Goal: Task Accomplishment & Management: Use online tool/utility

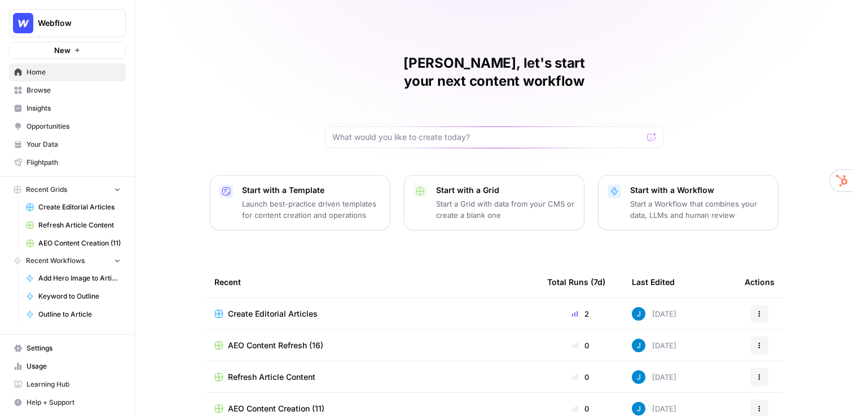
click at [193, 122] on div "Jordan, let's start your next content workflow Start with a Template Launch bes…" at bounding box center [494, 268] width 718 height 537
click at [51, 107] on span "Insights" at bounding box center [74, 108] width 94 height 10
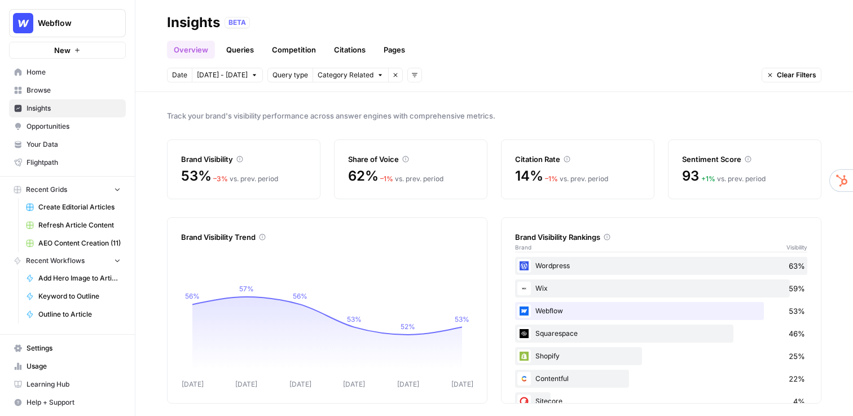
scroll to position [21, 0]
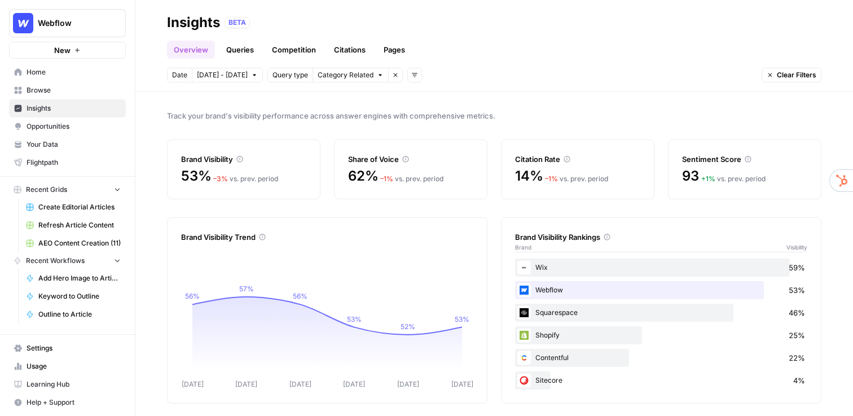
click at [235, 52] on link "Queries" at bounding box center [240, 50] width 41 height 18
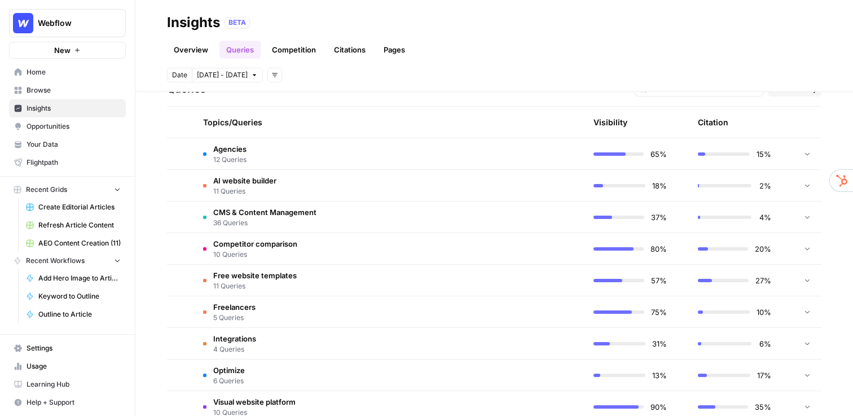
scroll to position [254, 0]
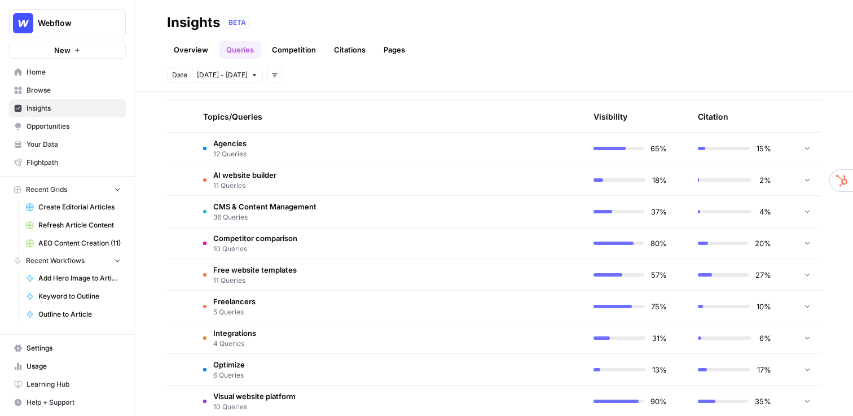
click at [330, 278] on td "Free website templates 11 Queries" at bounding box center [335, 274] width 283 height 31
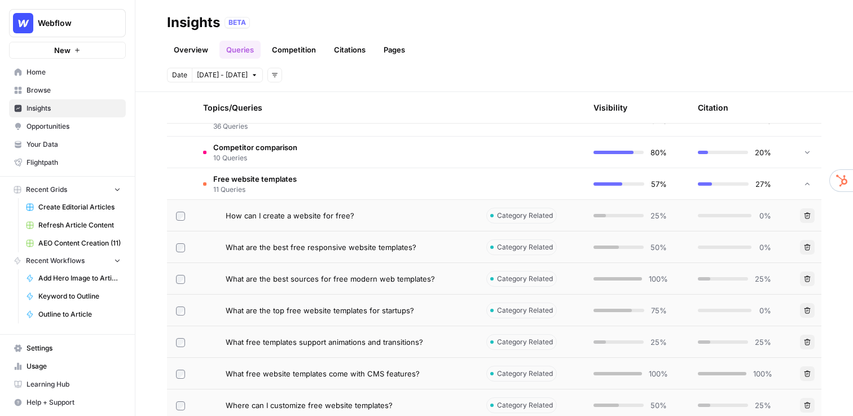
scroll to position [357, 0]
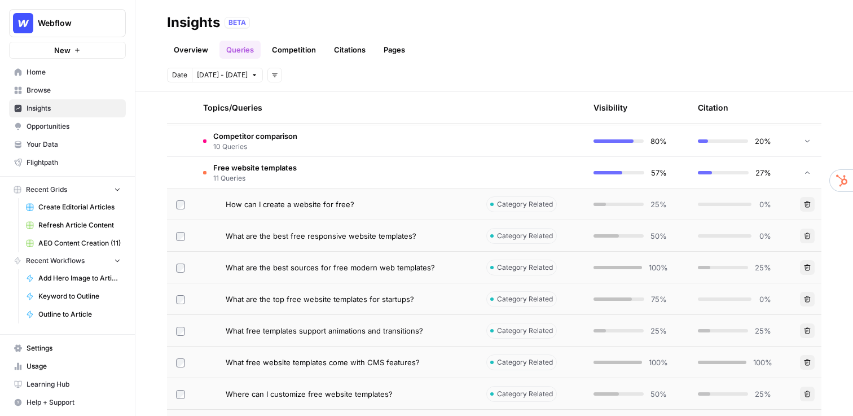
click at [330, 278] on td "What are the best sources for free modern web templates?" at bounding box center [335, 267] width 283 height 31
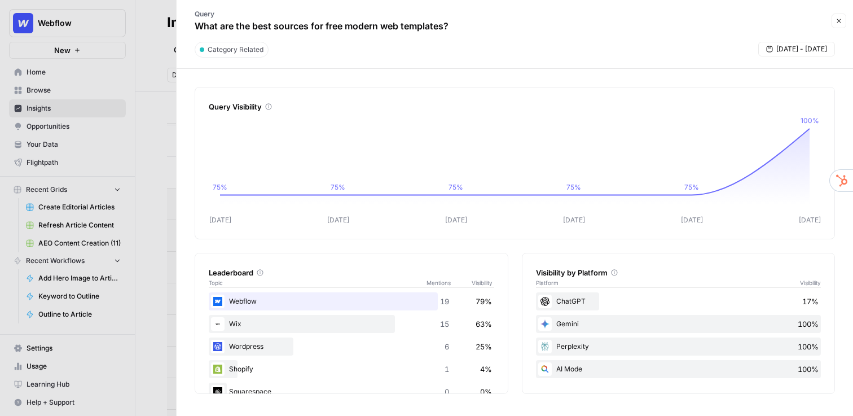
click at [840, 26] on button "Close" at bounding box center [839, 21] width 15 height 15
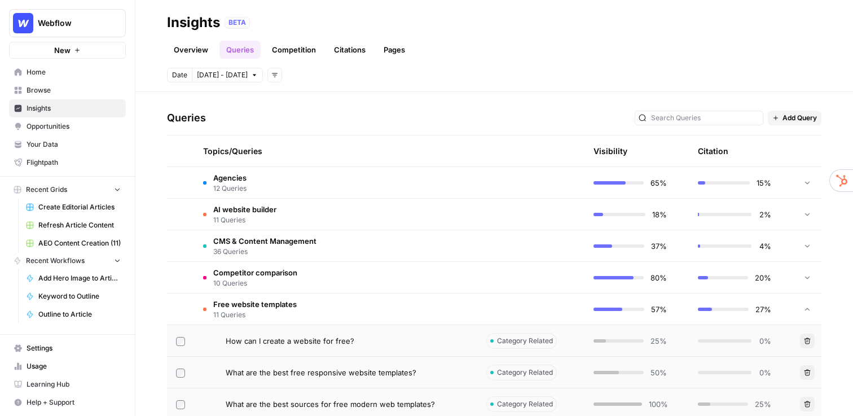
scroll to position [223, 0]
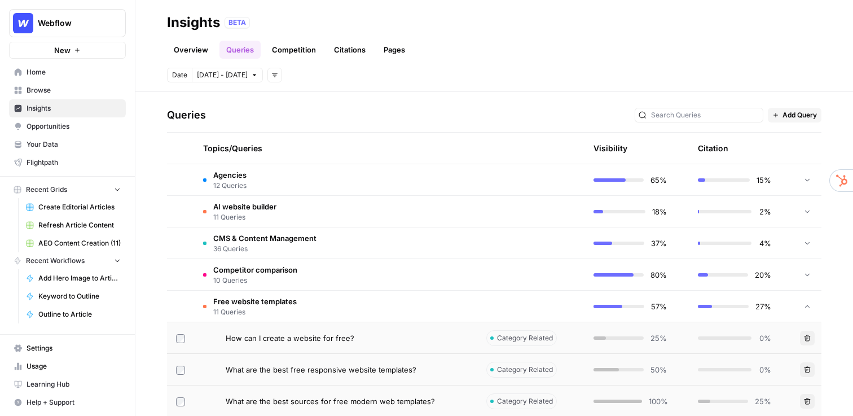
click at [329, 306] on td "Free website templates 11 Queries" at bounding box center [335, 306] width 283 height 31
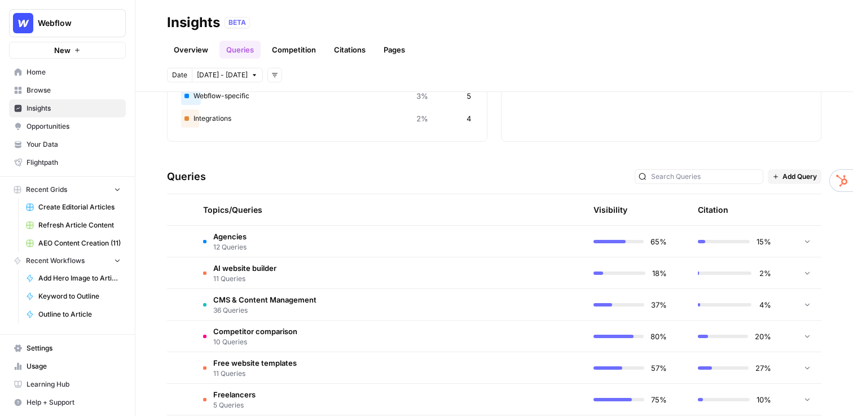
scroll to position [0, 0]
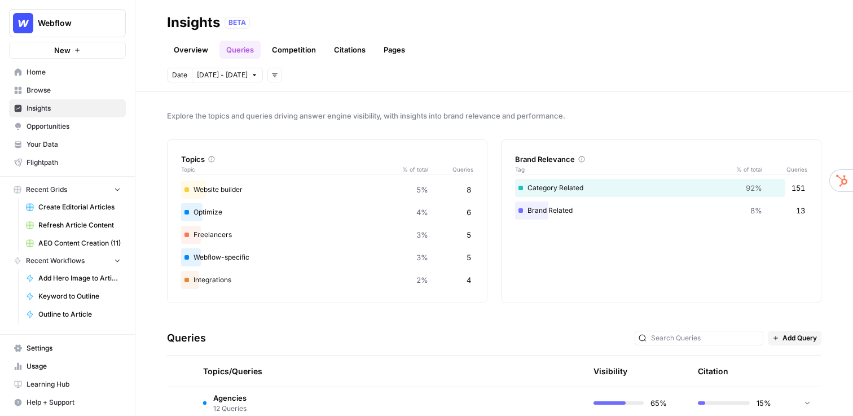
click at [344, 55] on link "Citations" at bounding box center [349, 50] width 45 height 18
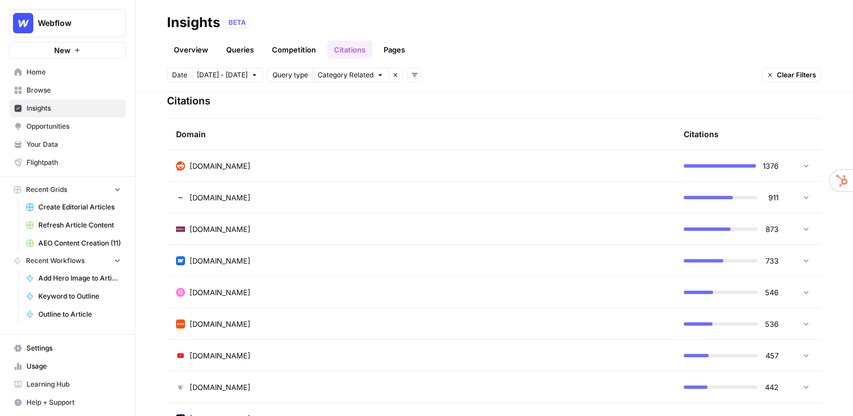
scroll to position [278, 0]
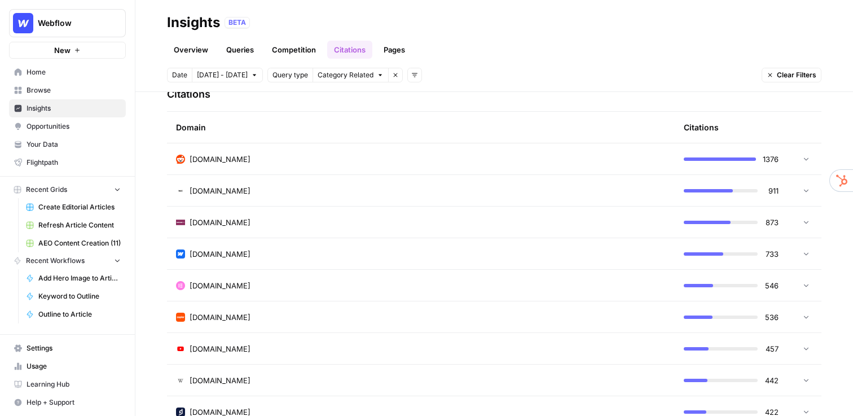
click at [230, 154] on div "reddit.com" at bounding box center [421, 158] width 490 height 11
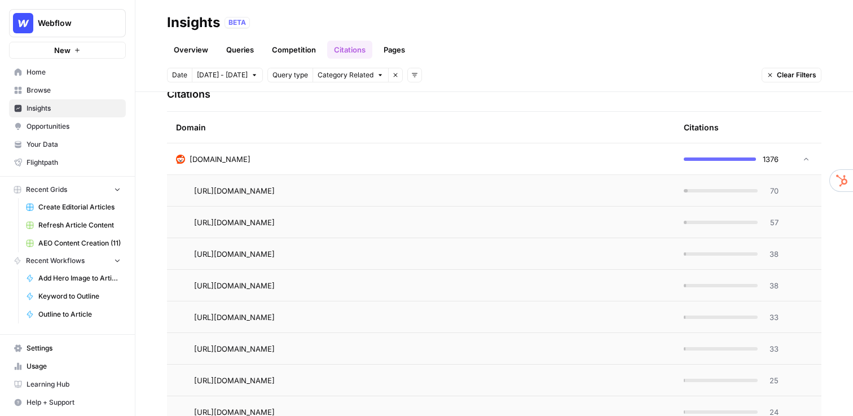
click at [230, 154] on div "reddit.com" at bounding box center [421, 158] width 490 height 11
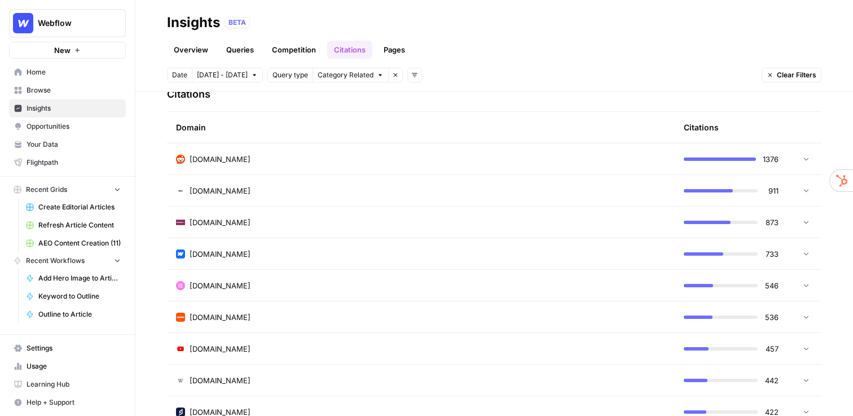
click at [86, 129] on span "Opportunities" at bounding box center [74, 126] width 94 height 10
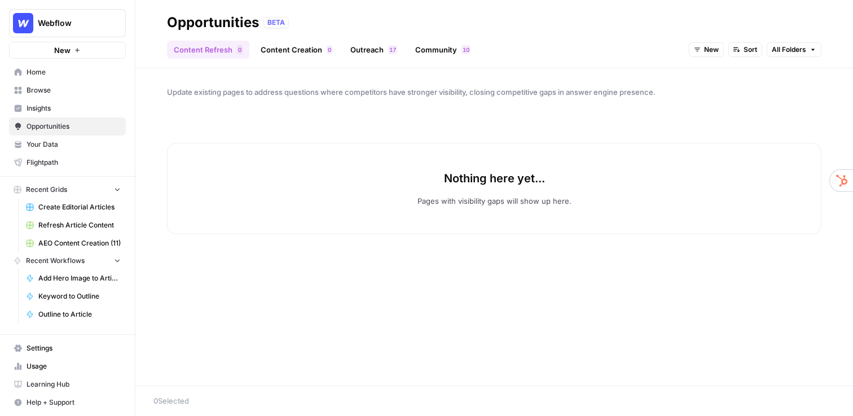
click at [367, 49] on link "Outreach 7 1" at bounding box center [374, 50] width 60 height 18
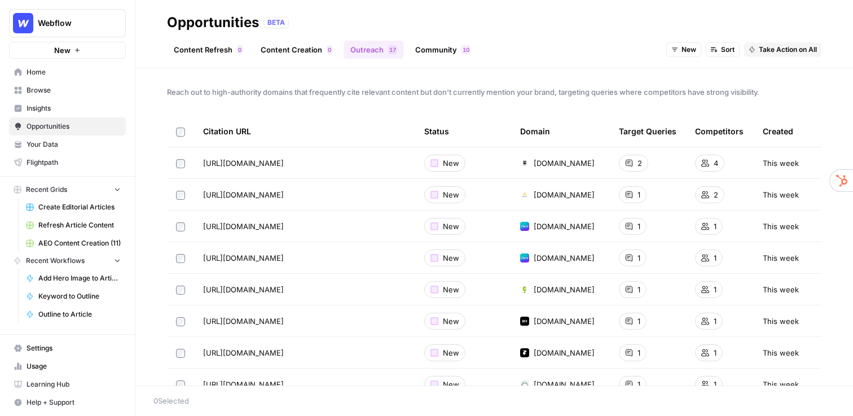
click at [632, 161] on icon at bounding box center [629, 163] width 7 height 7
click at [69, 203] on span "Create Editorial Articles" at bounding box center [79, 207] width 82 height 10
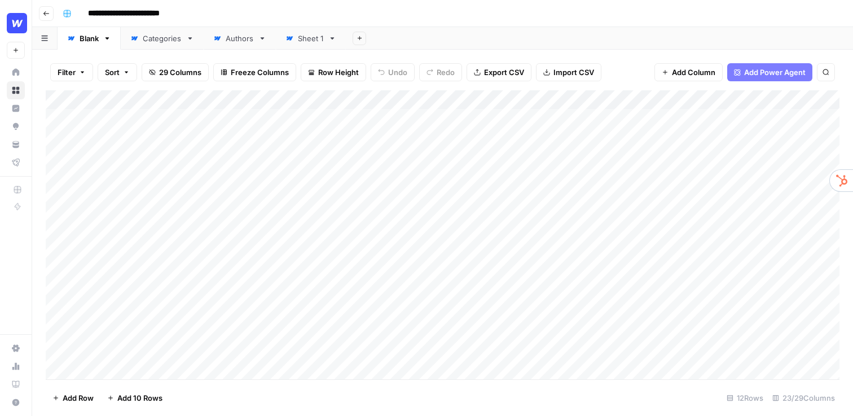
click at [486, 103] on div "Add Column" at bounding box center [443, 234] width 794 height 289
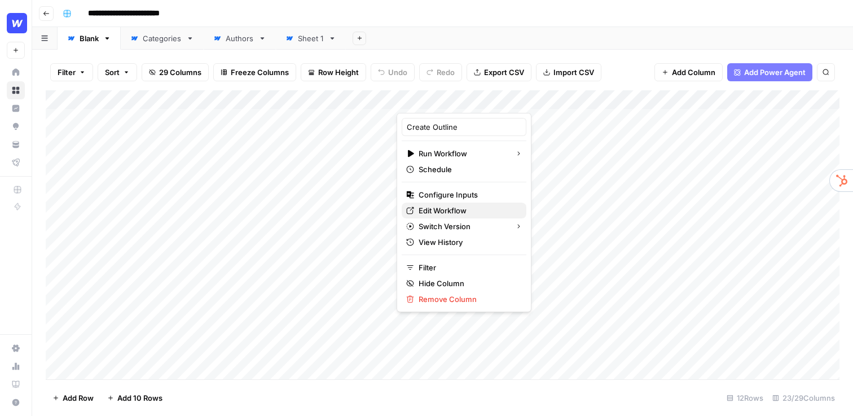
click at [454, 205] on span "Edit Workflow" at bounding box center [468, 210] width 99 height 11
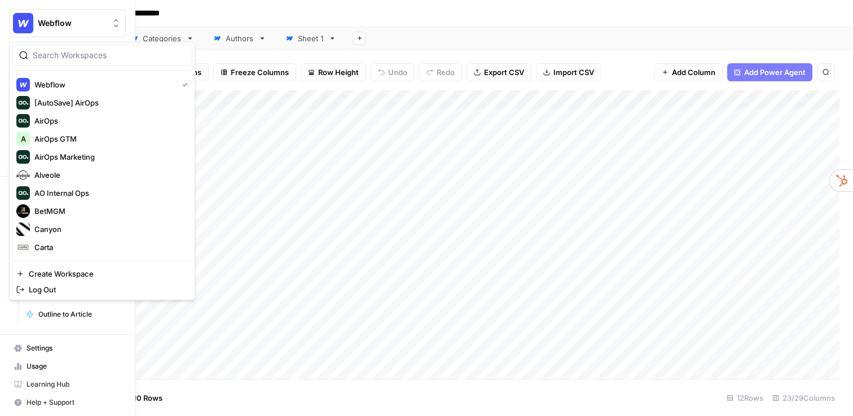
click at [54, 26] on span "Webflow" at bounding box center [72, 22] width 68 height 11
click at [67, 136] on span "AirOps GTM" at bounding box center [108, 138] width 149 height 11
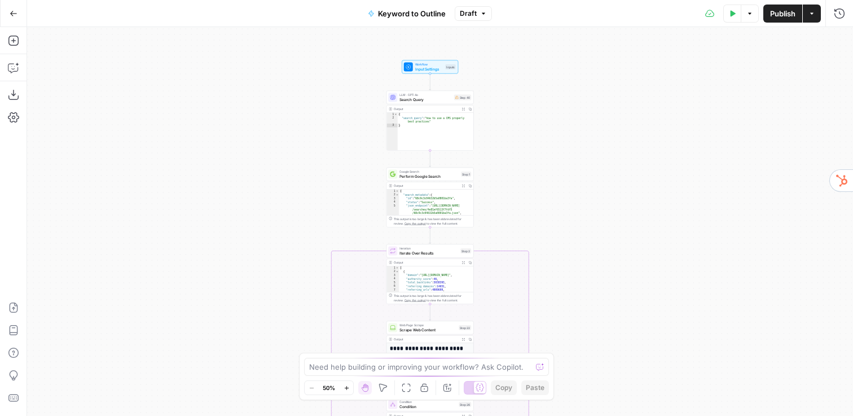
click at [337, 135] on div "true false Workflow Input Settings Inputs LLM · GPT-4o Search Query Step 40 Out…" at bounding box center [440, 221] width 826 height 389
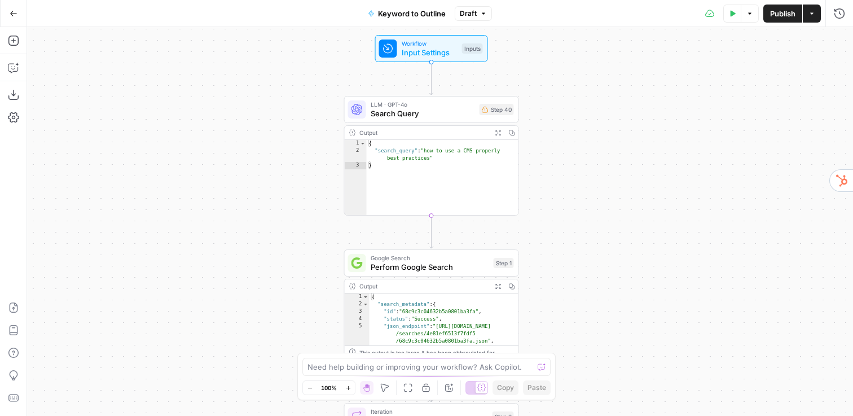
drag, startPoint x: 337, startPoint y: 135, endPoint x: 246, endPoint y: 184, distance: 103.5
click at [246, 184] on div "true false Workflow Input Settings Inputs LLM · GPT-4o Search Query Step 40 Out…" at bounding box center [440, 221] width 826 height 389
click at [420, 58] on div "Workflow Input Settings Inputs Test Step" at bounding box center [431, 46] width 113 height 27
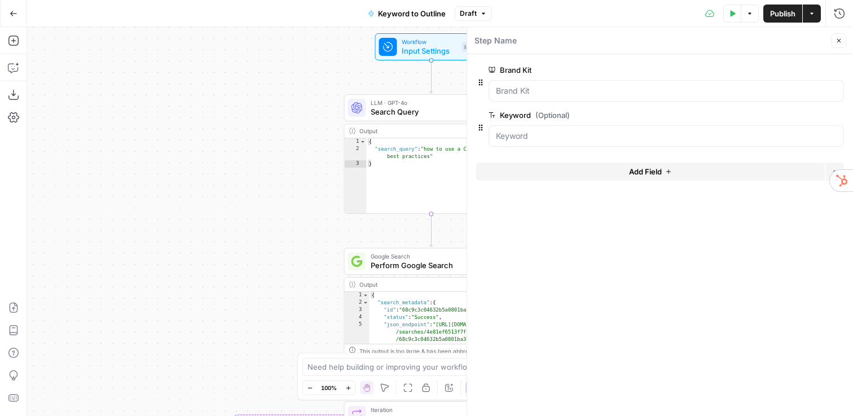
click at [841, 41] on icon "button" at bounding box center [839, 40] width 7 height 7
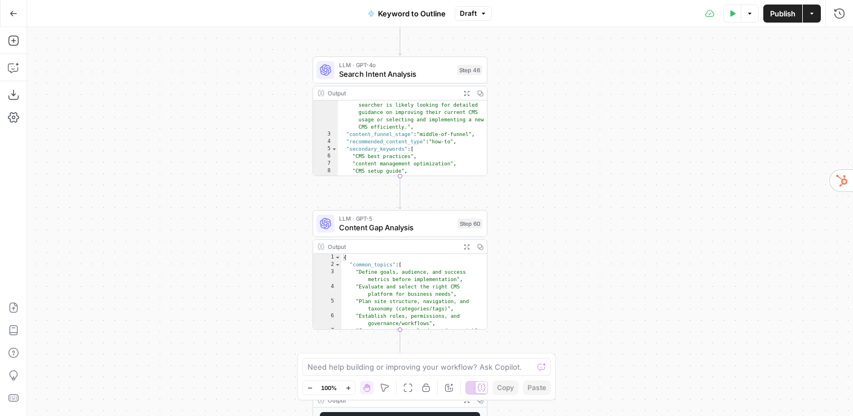
scroll to position [74, 0]
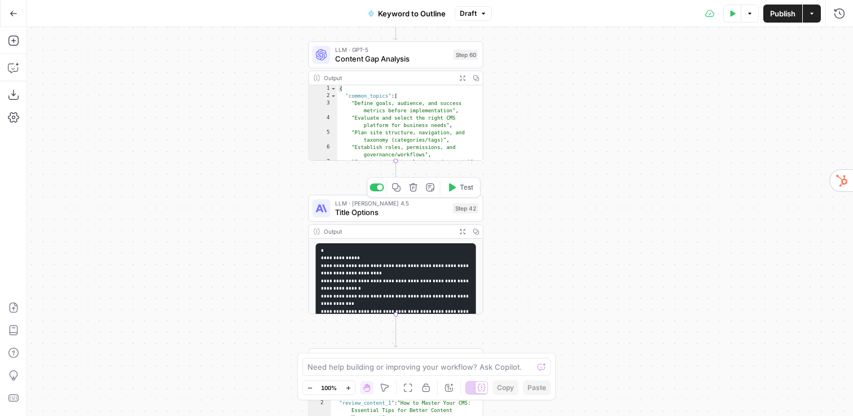
click at [366, 215] on span "Title Options" at bounding box center [391, 212] width 113 height 11
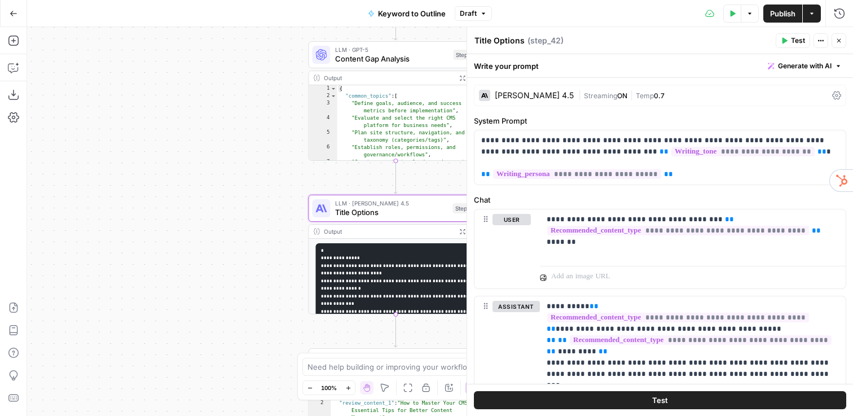
click at [529, 94] on div "[PERSON_NAME] 4.5" at bounding box center [534, 95] width 79 height 8
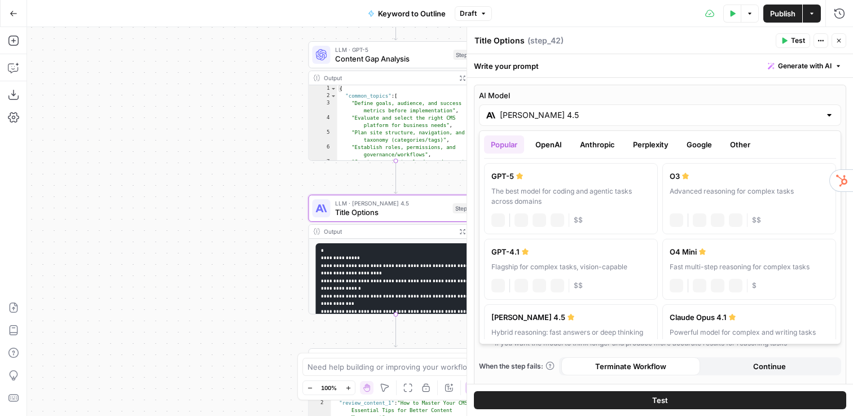
click at [535, 118] on input "[PERSON_NAME] 4.5" at bounding box center [660, 114] width 321 height 11
click at [551, 144] on button "OpenAI" at bounding box center [549, 144] width 40 height 18
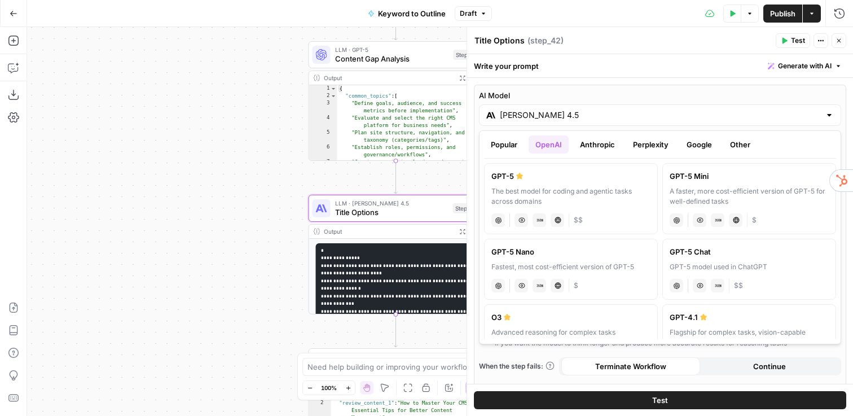
click at [607, 148] on button "Anthropic" at bounding box center [597, 144] width 49 height 18
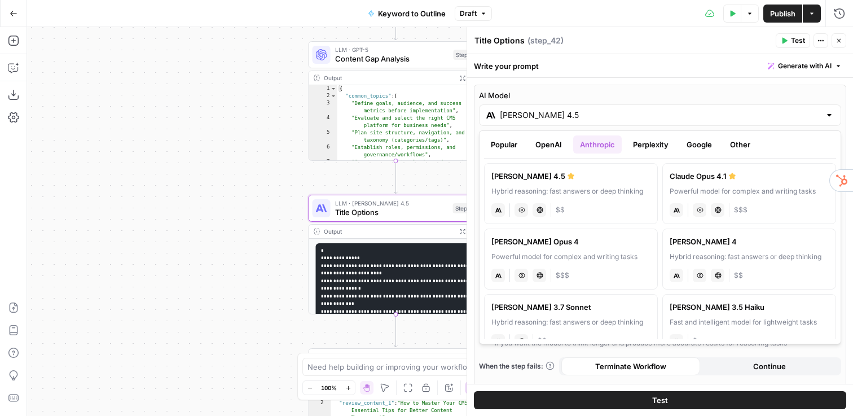
click at [657, 151] on button "Perplexity" at bounding box center [650, 144] width 49 height 18
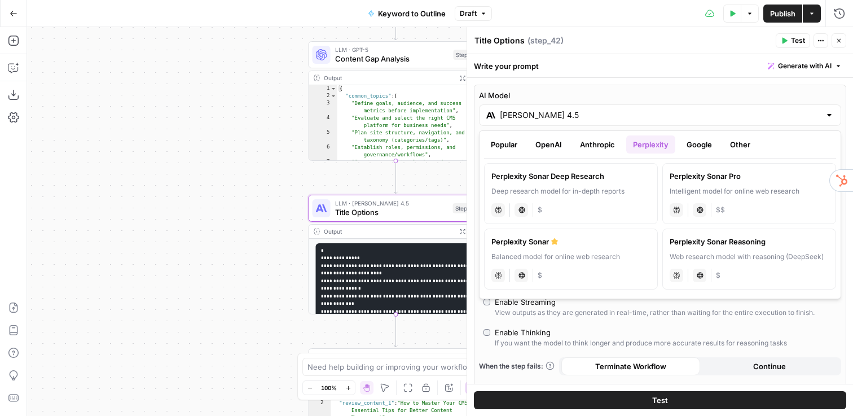
click at [688, 144] on button "Google" at bounding box center [699, 144] width 39 height 18
click at [841, 42] on icon "button" at bounding box center [839, 40] width 7 height 7
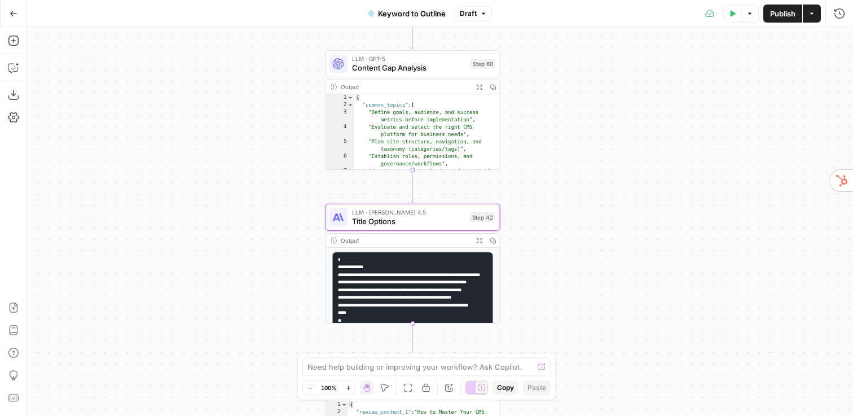
drag, startPoint x: 553, startPoint y: 155, endPoint x: 569, endPoint y: 164, distance: 18.4
click at [569, 164] on div "true false Workflow Input Settings Inputs LLM · GPT-4o Search Query Step 40 Out…" at bounding box center [440, 221] width 826 height 389
click at [379, 223] on span "Title Options" at bounding box center [408, 220] width 113 height 11
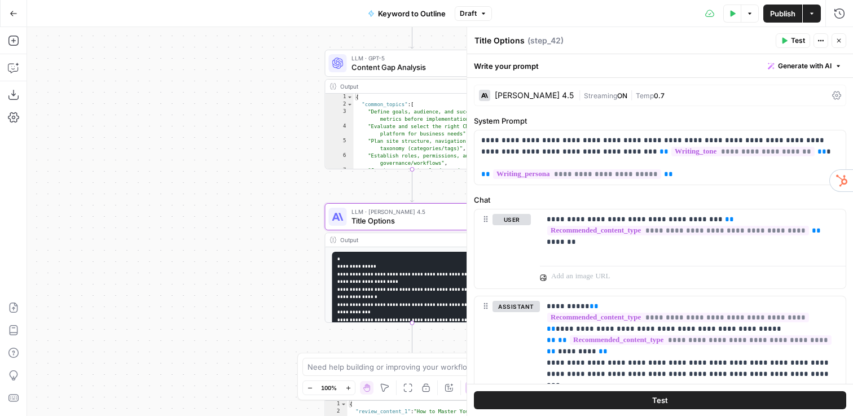
click at [521, 95] on div "[PERSON_NAME] 4.5" at bounding box center [534, 95] width 79 height 8
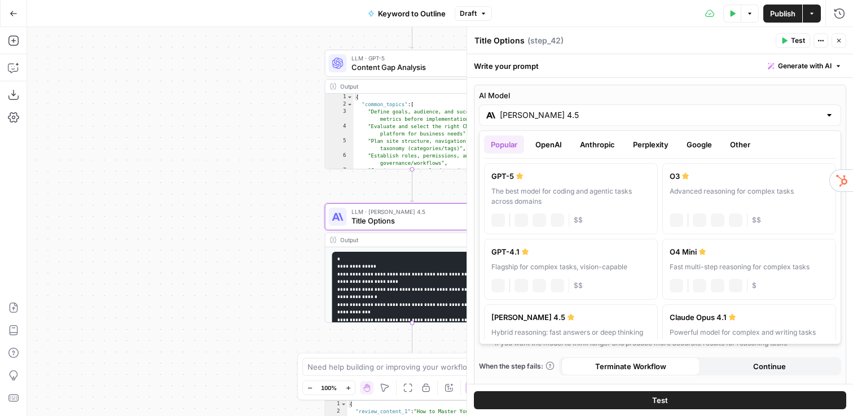
click at [521, 120] on input "[PERSON_NAME] 4.5" at bounding box center [660, 114] width 321 height 11
click at [268, 170] on div "true false Workflow Input Settings Inputs LLM · GPT-4o Search Query Step 40 Out…" at bounding box center [440, 221] width 826 height 389
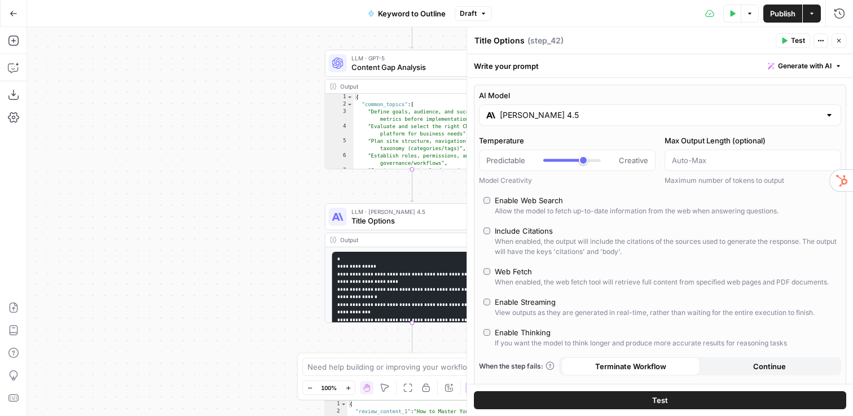
click at [842, 35] on button "Close" at bounding box center [839, 40] width 15 height 15
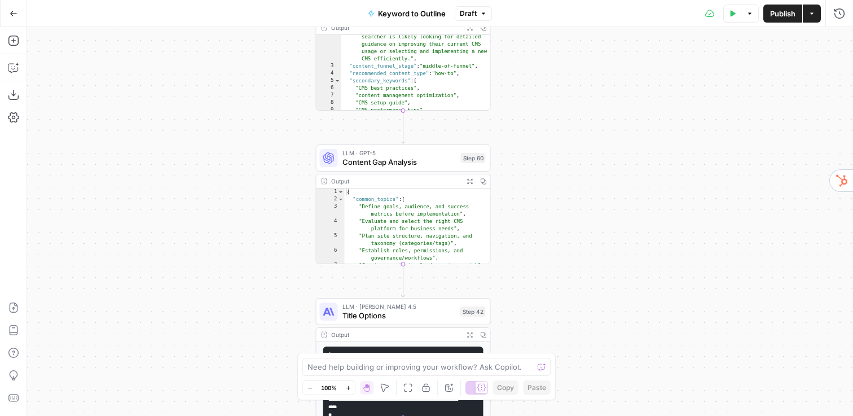
click at [581, 216] on div "true false Workflow Input Settings Inputs LLM · GPT-4o Search Query Step 40 Out…" at bounding box center [440, 221] width 826 height 389
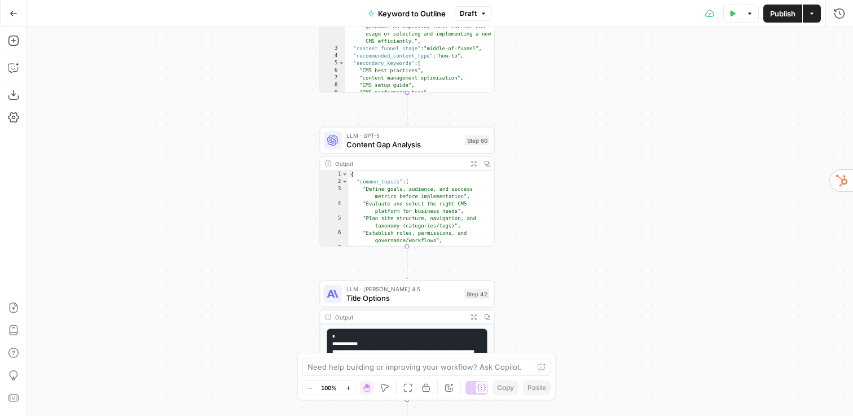
click at [581, 216] on div "true false Workflow Input Settings Inputs LLM · GPT-4o Search Query Step 40 Out…" at bounding box center [440, 221] width 826 height 389
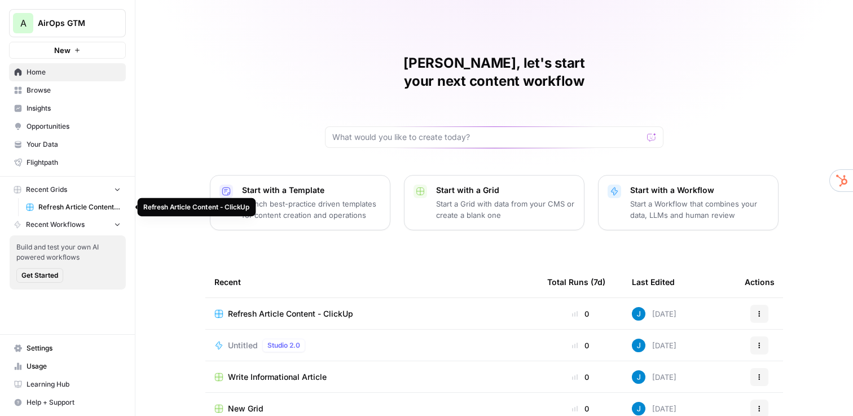
click at [72, 215] on link "Refresh Article Content - ClickUp" at bounding box center [73, 207] width 105 height 18
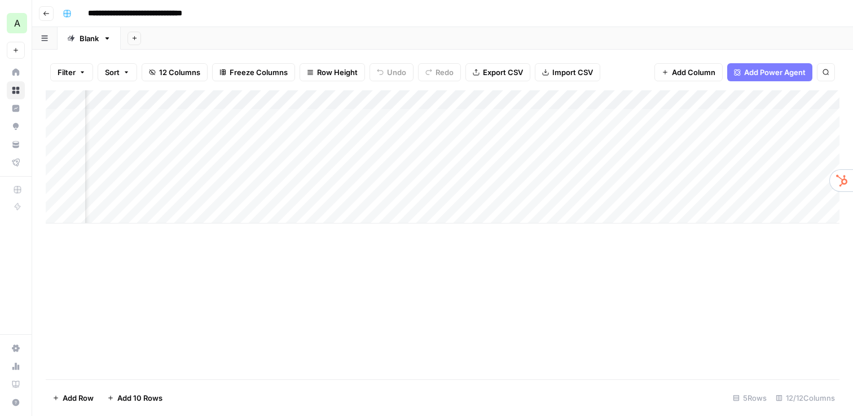
scroll to position [0, 298]
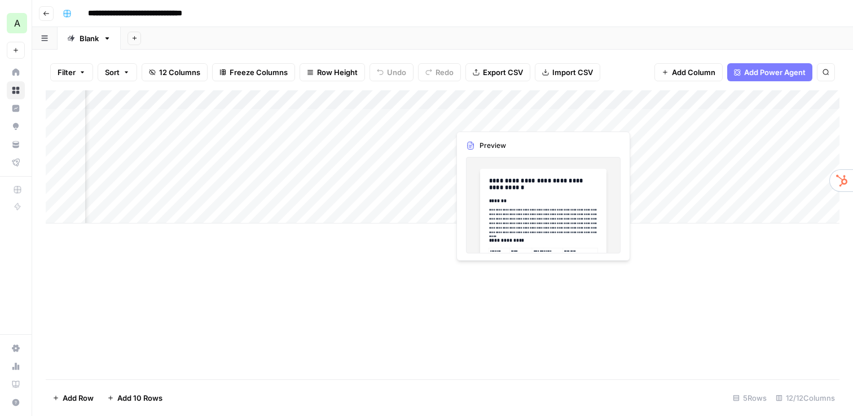
click at [486, 117] on div "Add Column" at bounding box center [443, 156] width 794 height 133
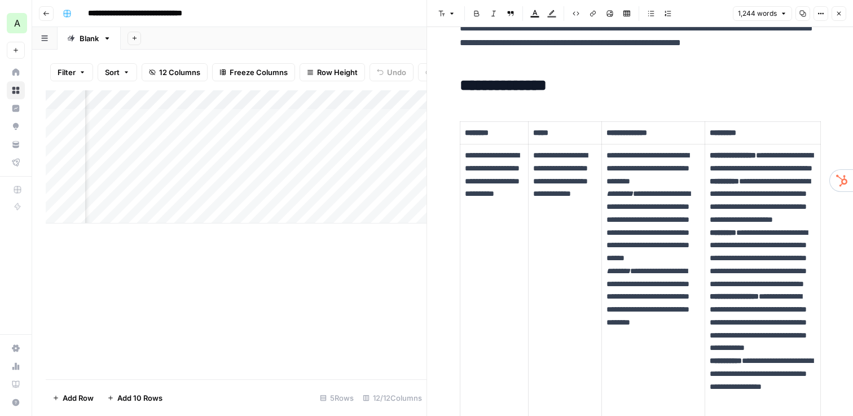
scroll to position [351, 0]
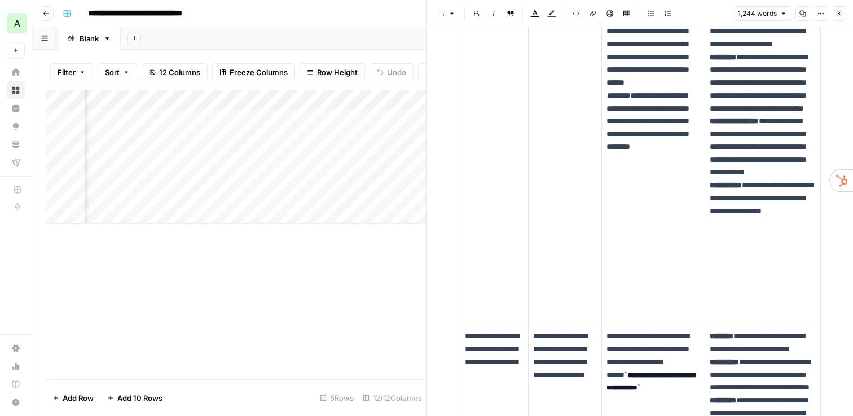
click at [838, 17] on button "Close" at bounding box center [839, 13] width 15 height 15
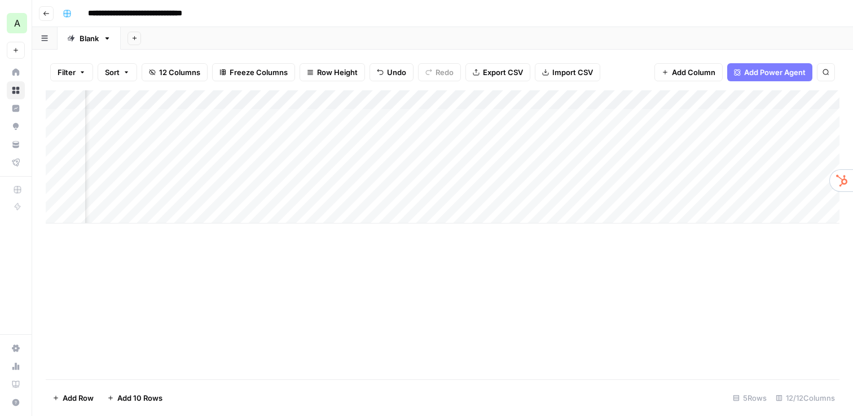
scroll to position [0, 556]
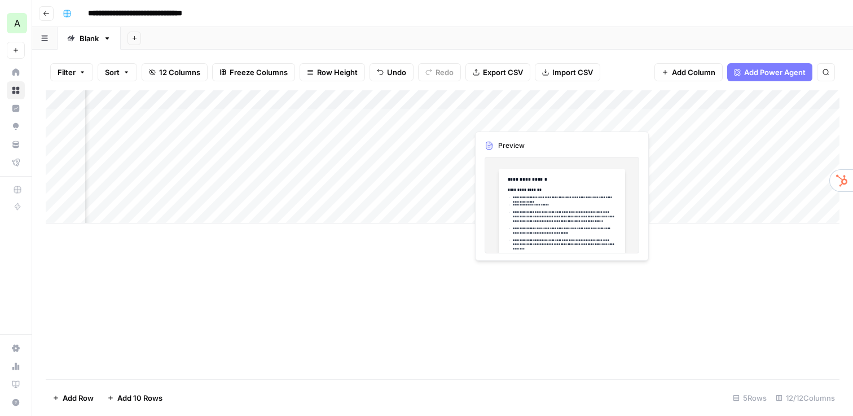
click at [518, 121] on div "Add Column" at bounding box center [443, 156] width 794 height 133
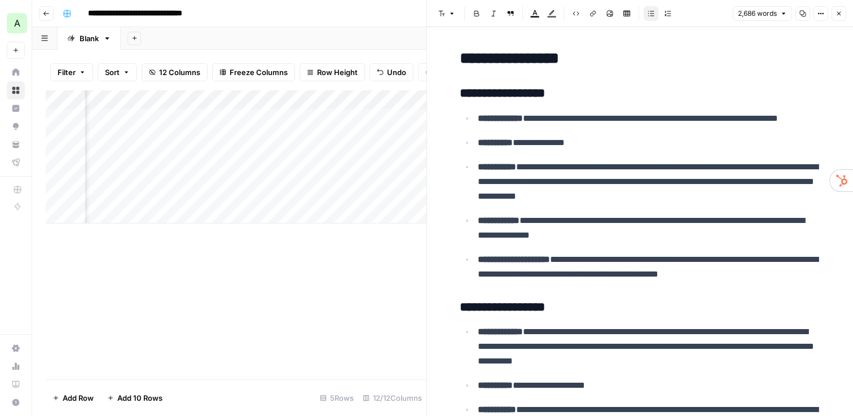
click at [838, 12] on icon "button" at bounding box center [839, 13] width 7 height 7
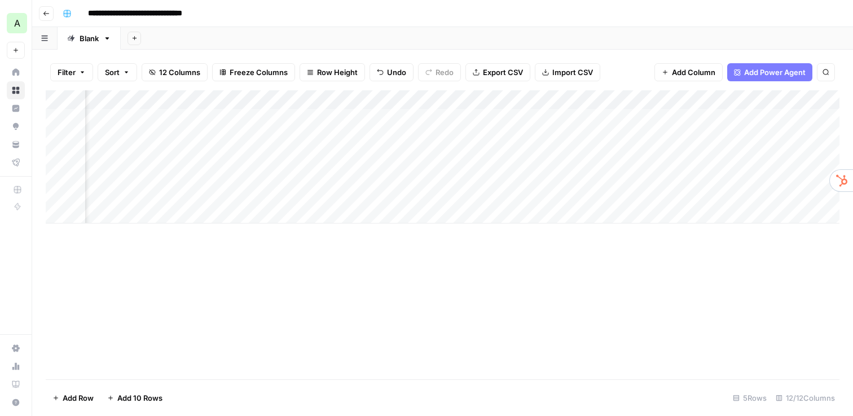
scroll to position [0, 862]
click at [547, 118] on div "Add Column" at bounding box center [443, 156] width 794 height 133
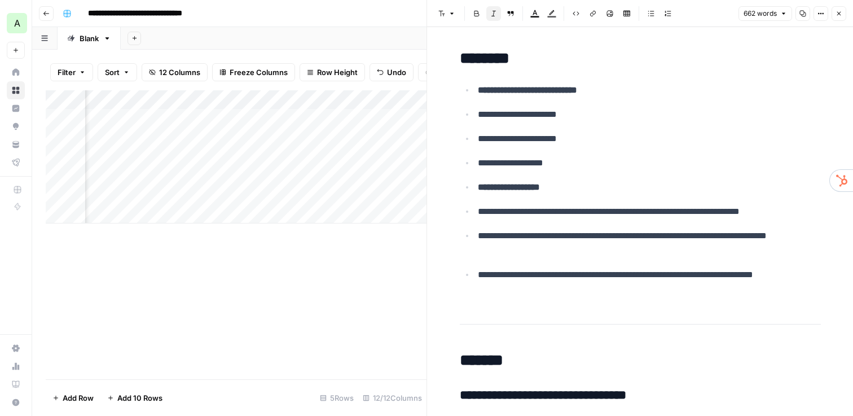
click at [841, 10] on icon "button" at bounding box center [839, 13] width 7 height 7
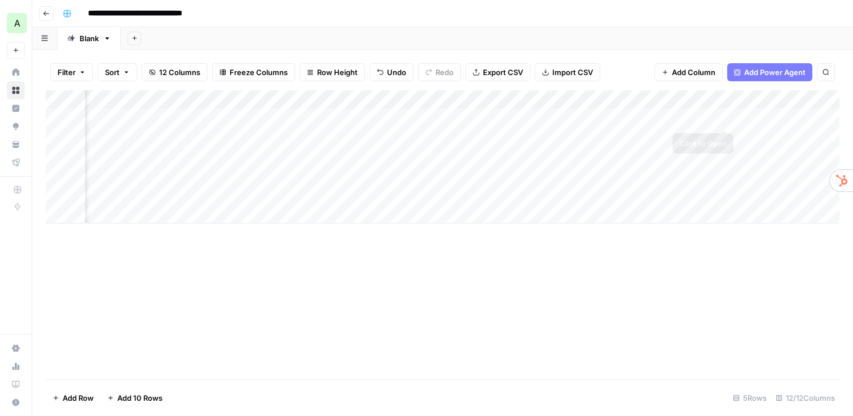
scroll to position [0, 936]
click at [600, 110] on div "Add Column" at bounding box center [443, 156] width 794 height 133
click at [722, 116] on div "Add Column" at bounding box center [443, 156] width 794 height 133
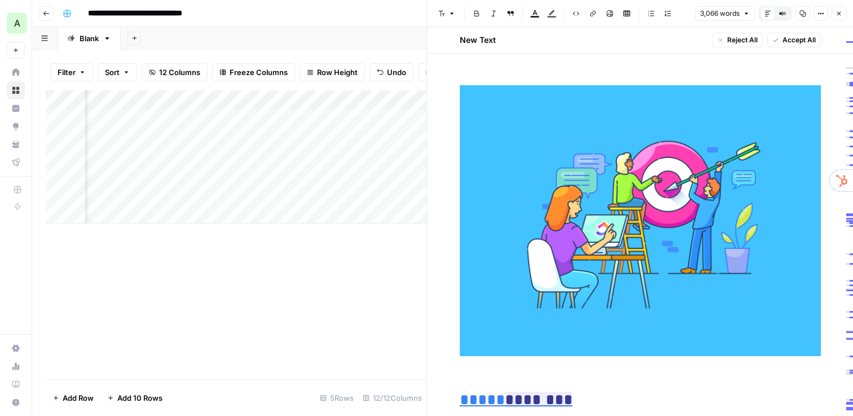
click at [387, 7] on div "**********" at bounding box center [450, 14] width 784 height 18
